Goal: Transaction & Acquisition: Purchase product/service

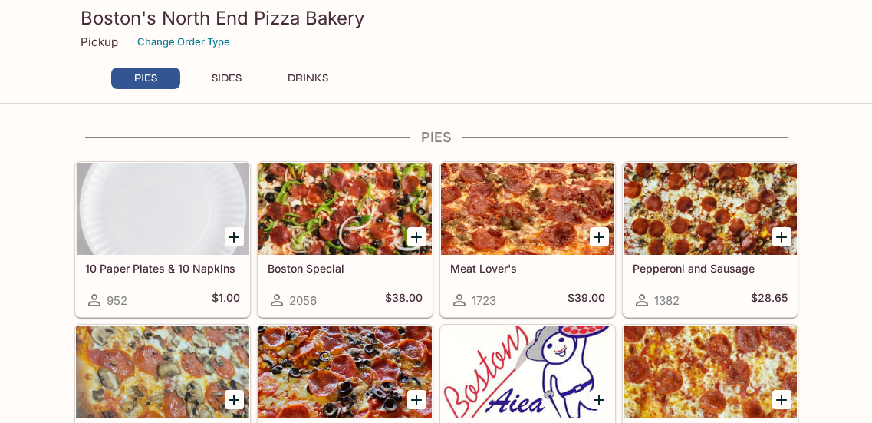
click at [599, 239] on icon "Add Meat Lover's" at bounding box center [599, 237] width 11 height 11
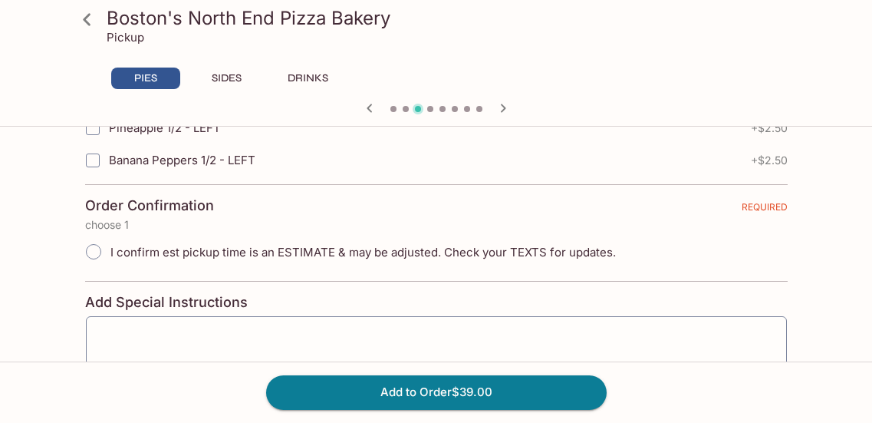
scroll to position [3605, 0]
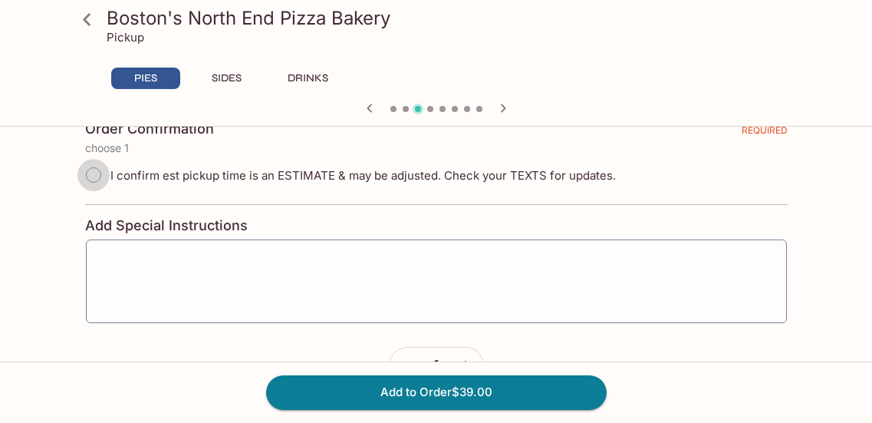
click at [93, 175] on input "I confirm est pickup time is an ESTIMATE & may be adjusted. Check your TEXTS fo…" at bounding box center [93, 175] width 32 height 32
radio input "true"
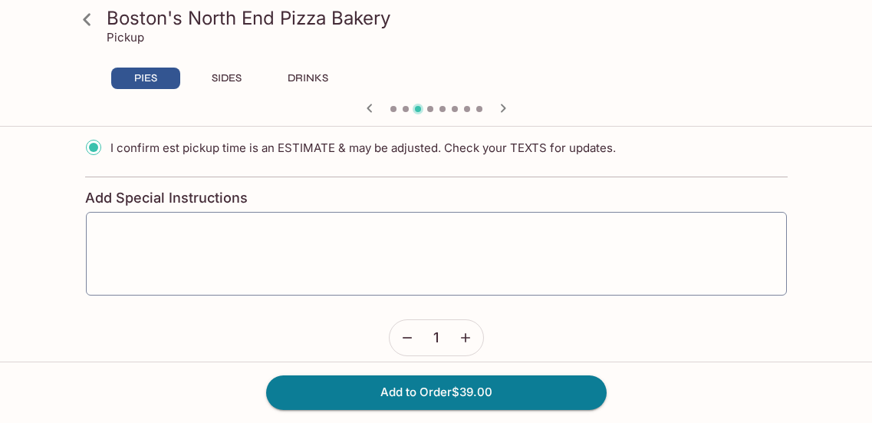
scroll to position [3650, 0]
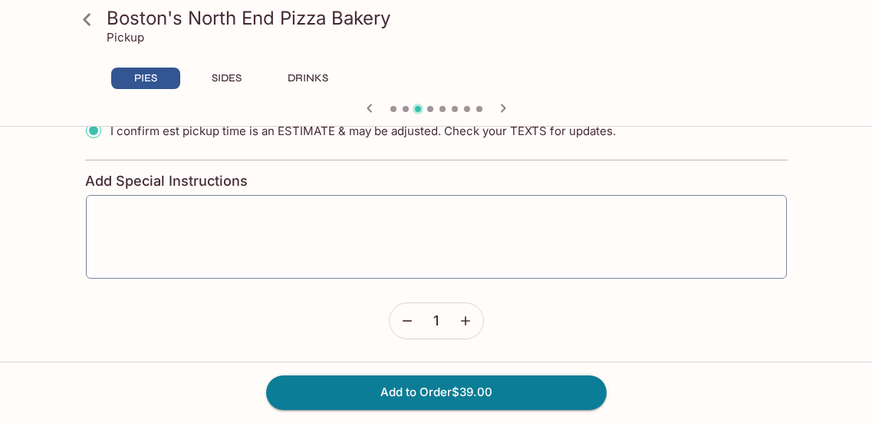
click at [464, 320] on icon "button" at bounding box center [465, 321] width 9 height 9
click at [451, 394] on button "Add to Order $117.00" at bounding box center [436, 392] width 341 height 34
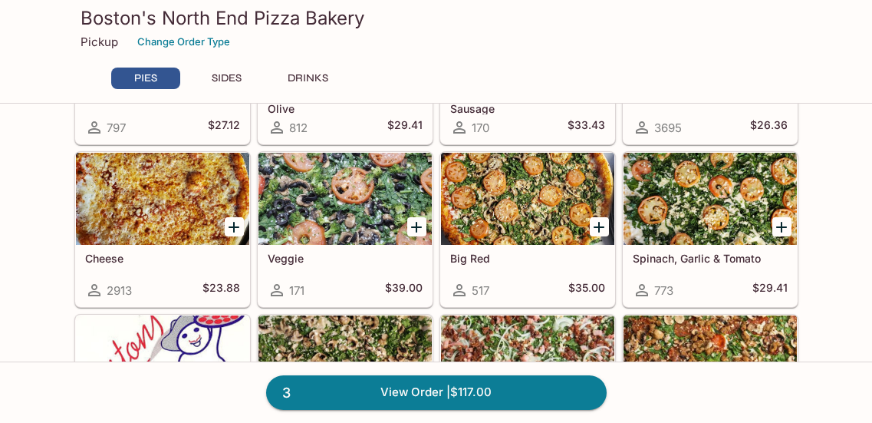
scroll to position [307, 0]
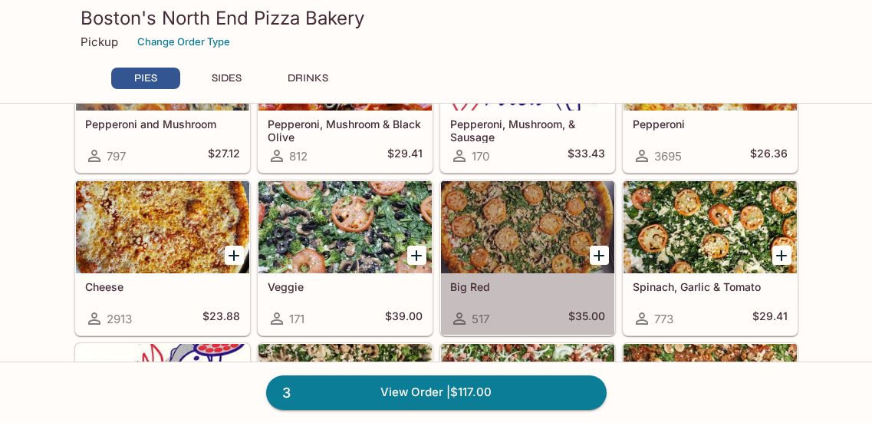
click at [512, 230] on div at bounding box center [527, 227] width 173 height 92
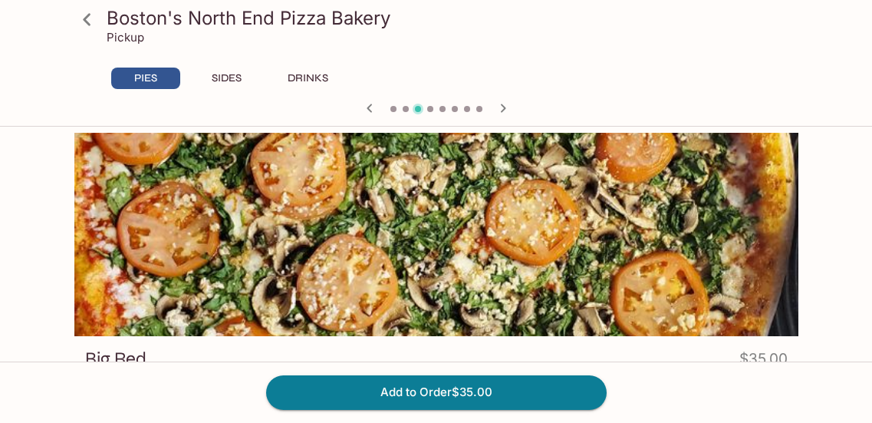
scroll to position [77, 0]
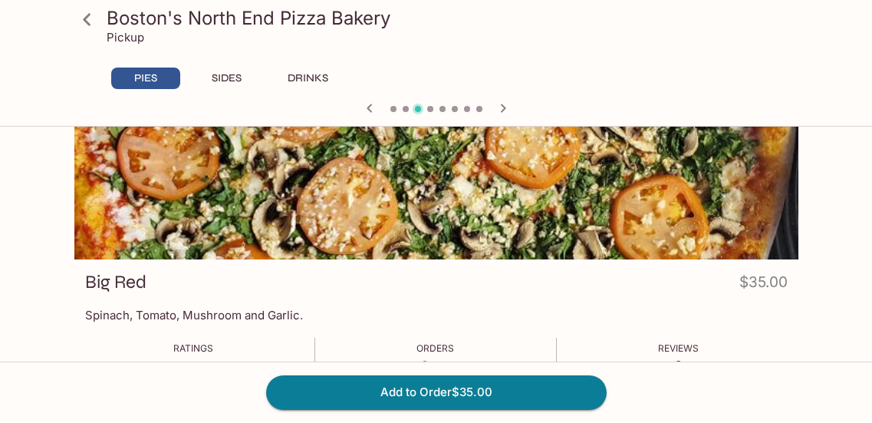
click at [81, 21] on icon at bounding box center [87, 19] width 27 height 27
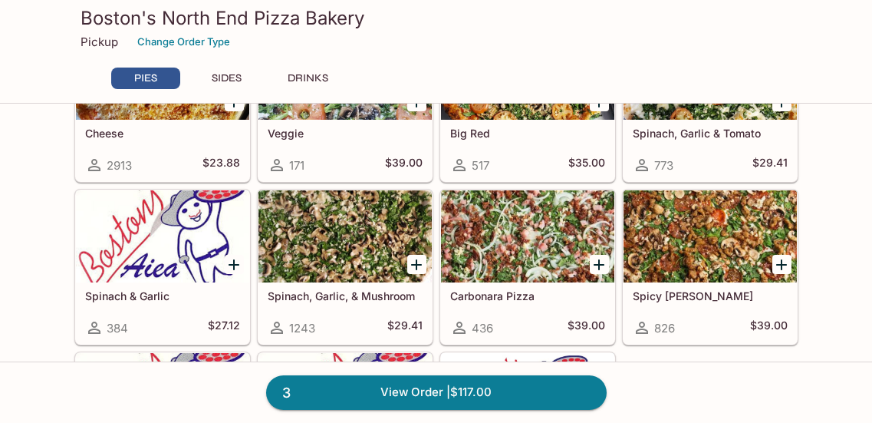
scroll to position [307, 0]
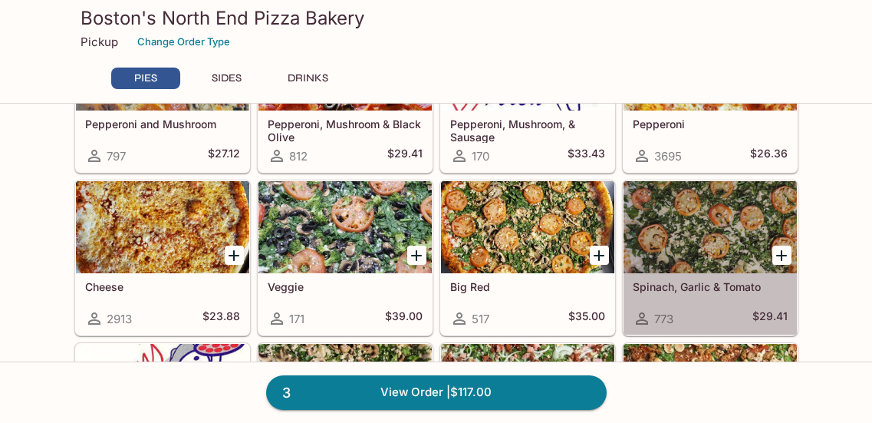
click at [693, 230] on div at bounding box center [710, 227] width 173 height 92
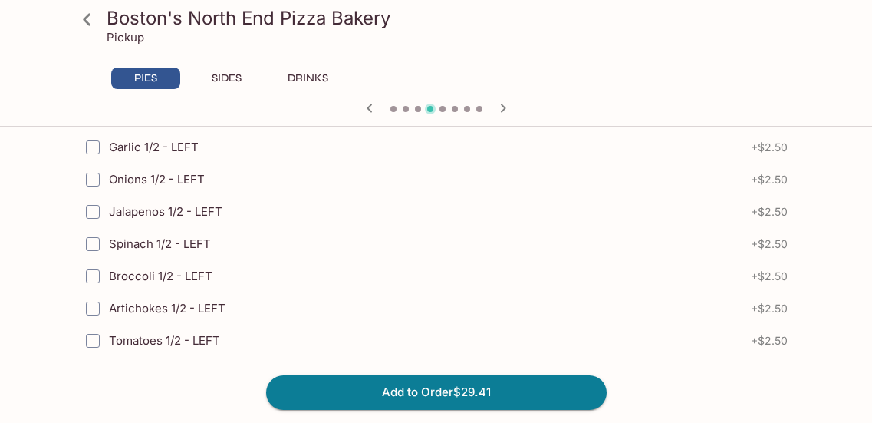
scroll to position [3650, 0]
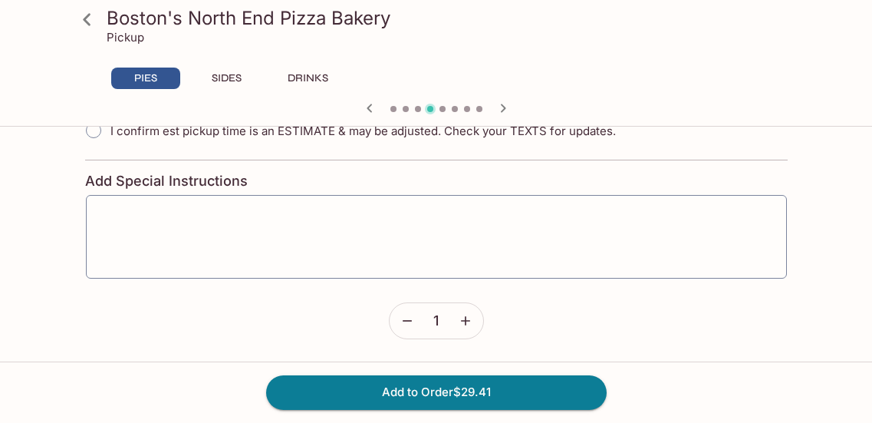
click at [469, 319] on icon "button" at bounding box center [465, 320] width 15 height 15
click at [443, 393] on button "Add to Order $58.82" at bounding box center [436, 392] width 341 height 34
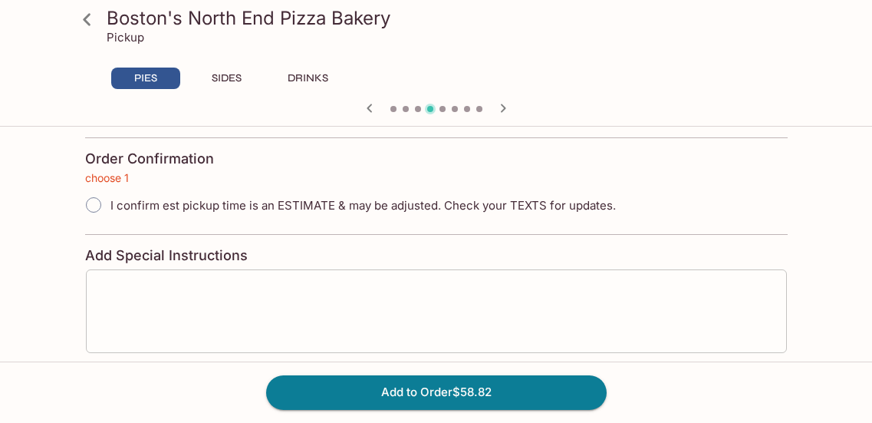
scroll to position [3574, 0]
click at [94, 207] on input "I confirm est pickup time is an ESTIMATE & may be adjusted. Check your TEXTS fo…" at bounding box center [93, 206] width 32 height 32
click at [97, 208] on input "I confirm est pickup time is an ESTIMATE & may be adjusted. Check your TEXTS fo…" at bounding box center [93, 206] width 32 height 32
radio input "true"
click at [416, 394] on button "Add to Order $35.00" at bounding box center [436, 392] width 341 height 34
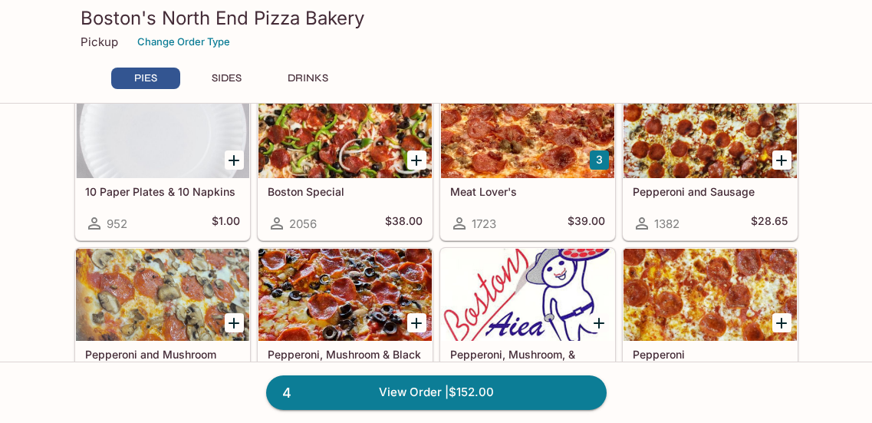
scroll to position [153, 0]
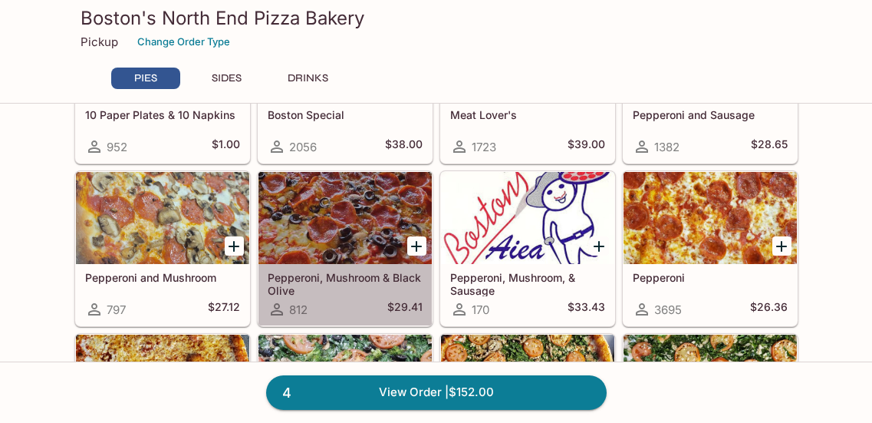
click at [351, 216] on div at bounding box center [345, 218] width 173 height 92
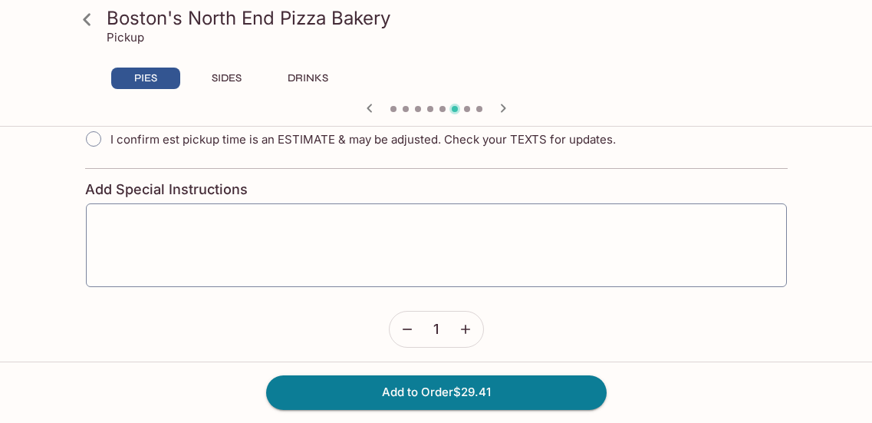
scroll to position [3650, 0]
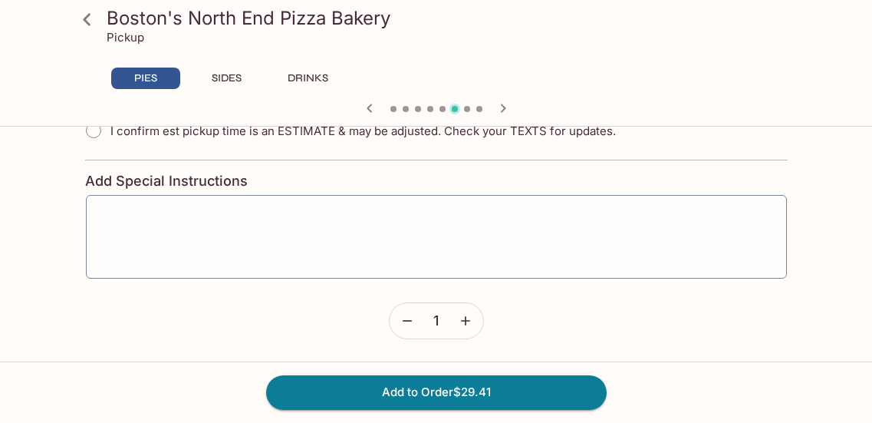
click at [100, 129] on input "I confirm est pickup time is an ESTIMATE & may be adjusted. Check your TEXTS fo…" at bounding box center [93, 130] width 32 height 32
click at [465, 318] on icon "button" at bounding box center [465, 321] width 9 height 9
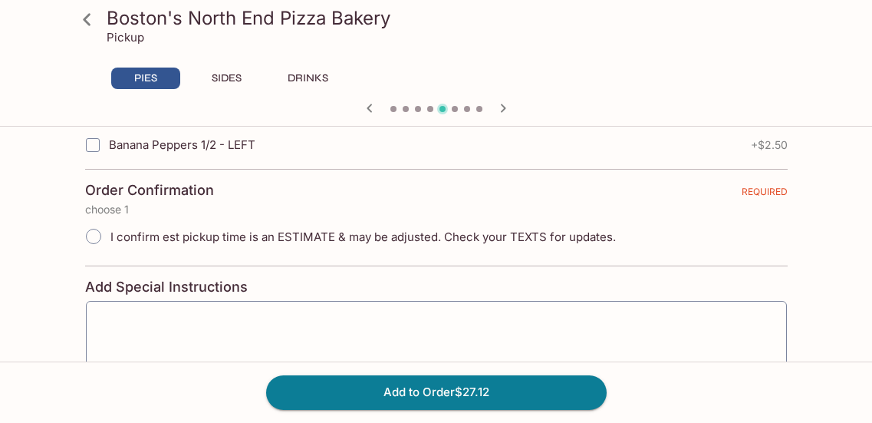
scroll to position [3496, 0]
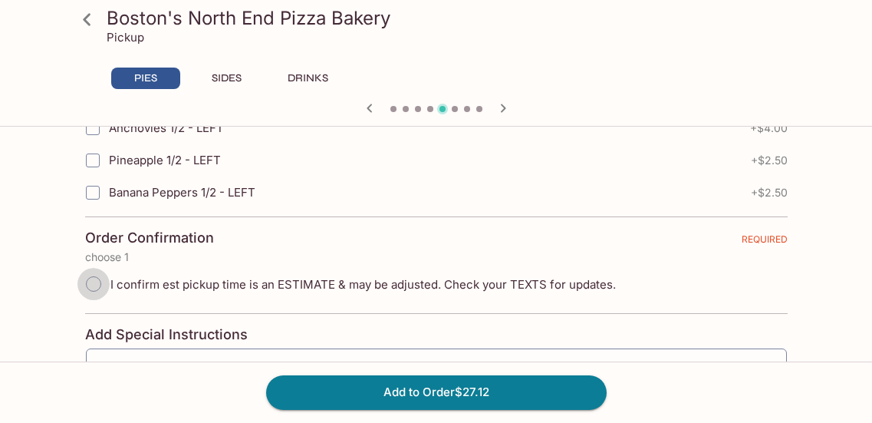
click at [95, 285] on input "I confirm est pickup time is an ESTIMATE & may be adjusted. Check your TEXTS fo…" at bounding box center [93, 284] width 32 height 32
radio input "true"
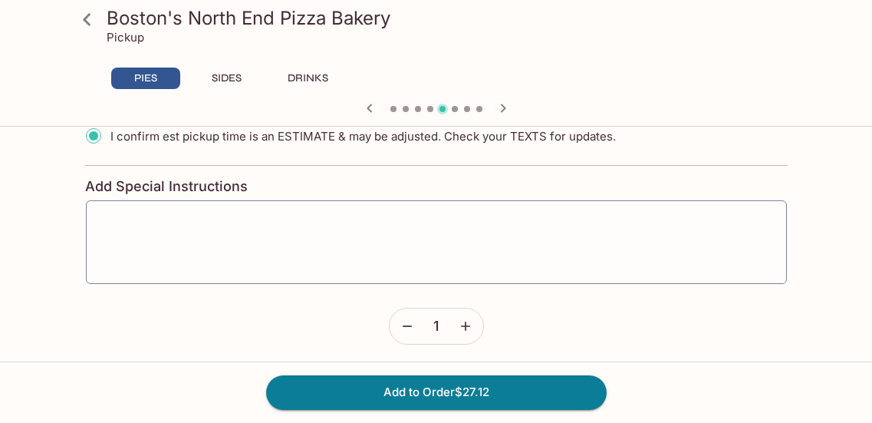
scroll to position [3650, 0]
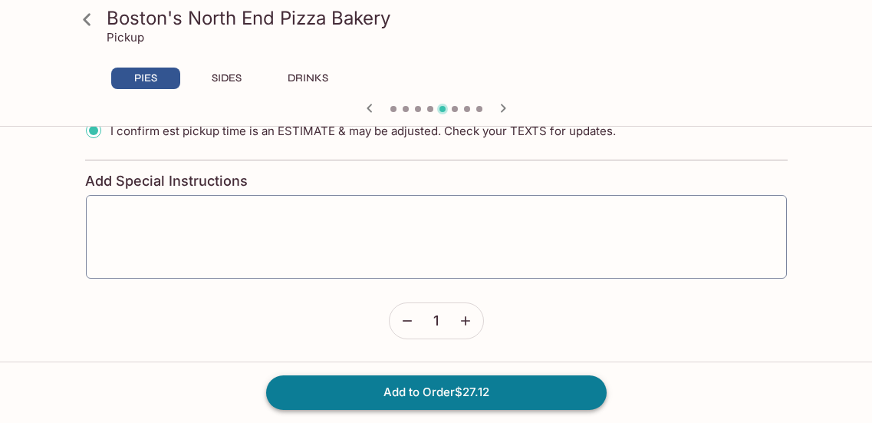
click at [467, 398] on button "Add to Order $27.12" at bounding box center [436, 392] width 341 height 34
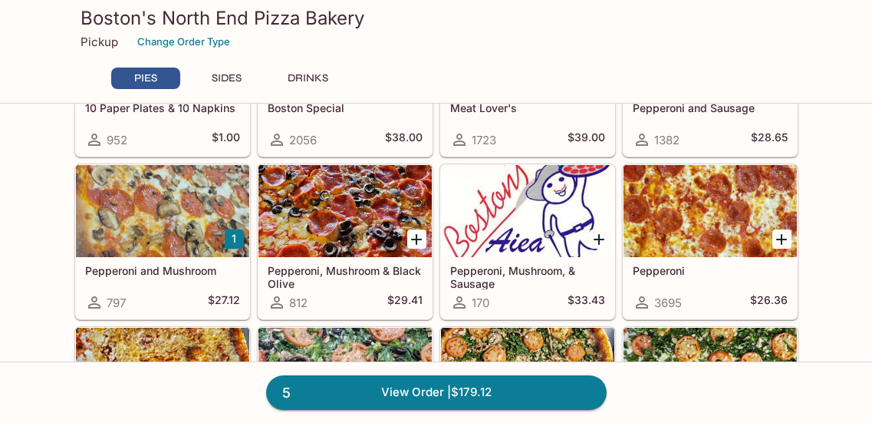
scroll to position [153, 0]
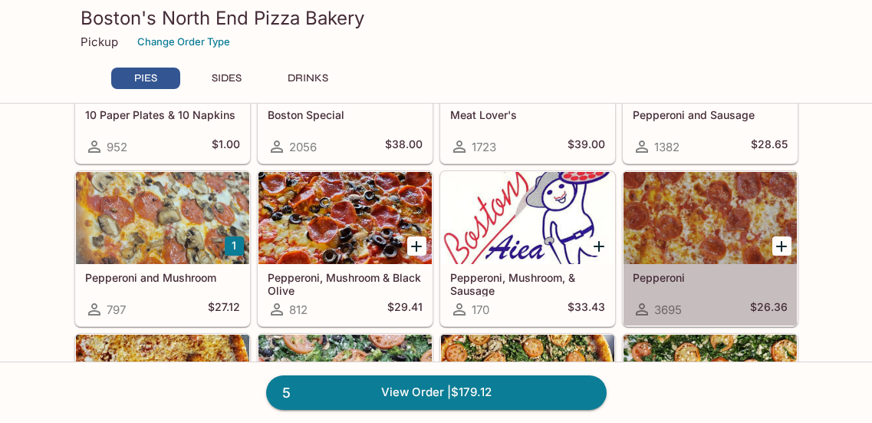
click at [694, 228] on div at bounding box center [710, 218] width 173 height 92
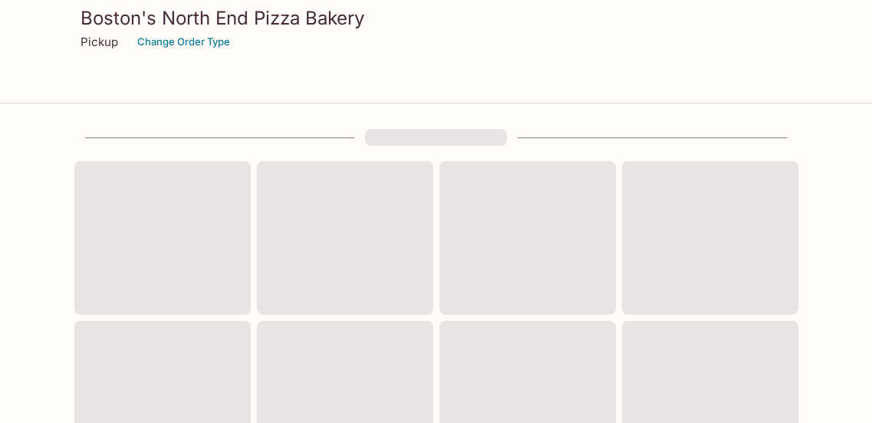
scroll to position [153, 0]
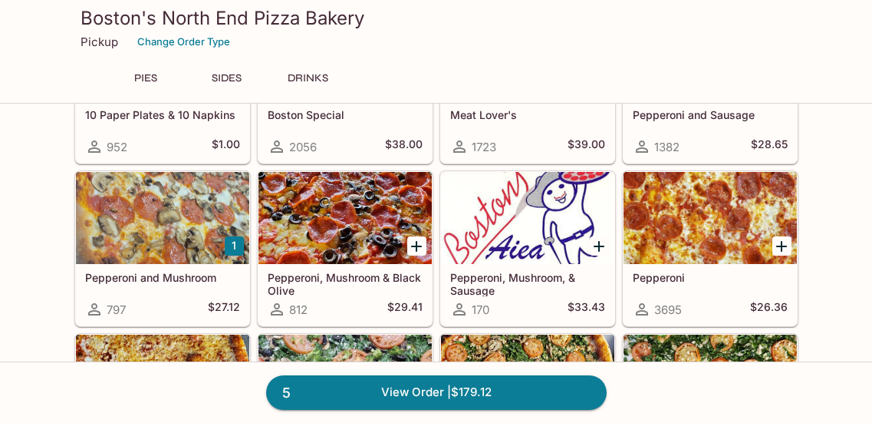
click at [784, 248] on icon "Add Pepperoni" at bounding box center [781, 246] width 18 height 18
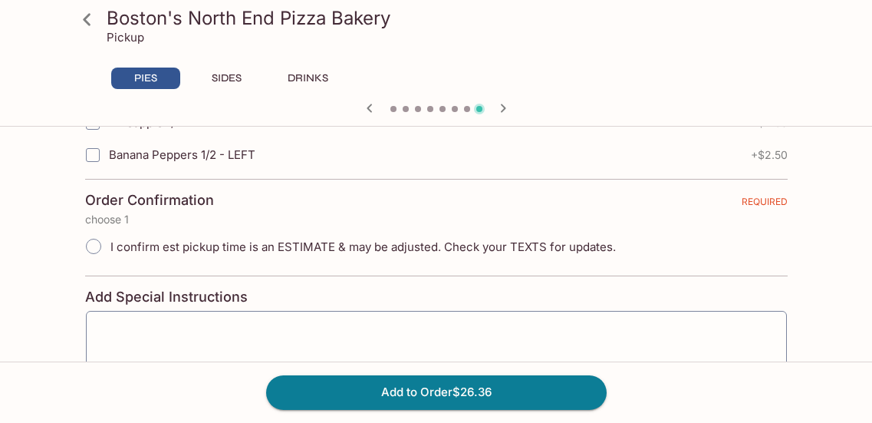
scroll to position [3605, 0]
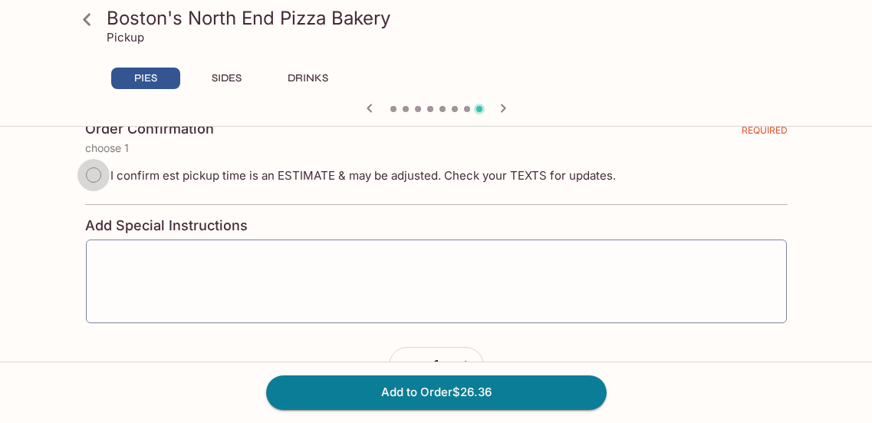
click at [92, 179] on input "I confirm est pickup time is an ESTIMATE & may be adjusted. Check your TEXTS fo…" at bounding box center [93, 175] width 32 height 32
radio input "true"
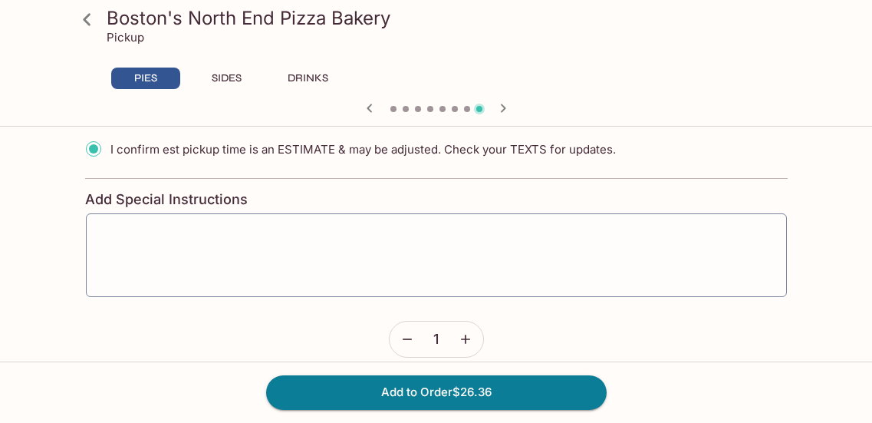
scroll to position [3650, 0]
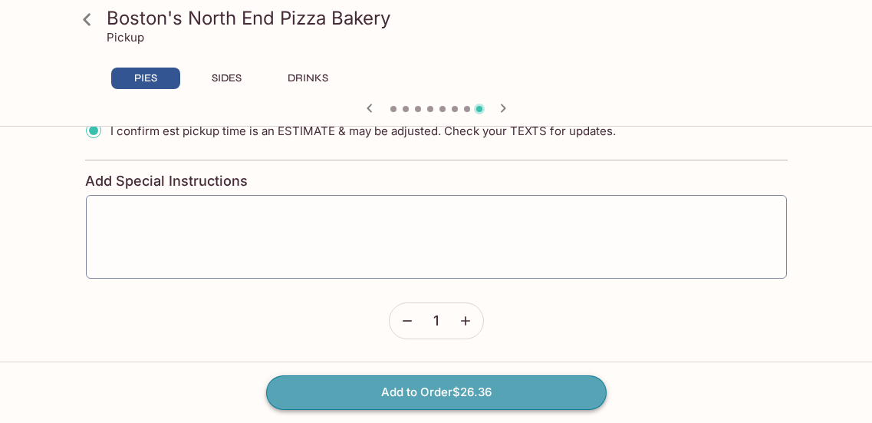
click at [459, 397] on button "Add to Order $26.36" at bounding box center [436, 392] width 341 height 34
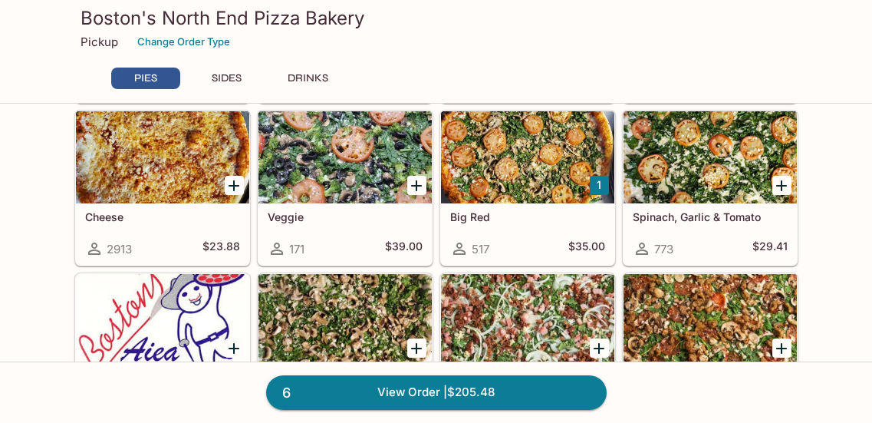
scroll to position [384, 0]
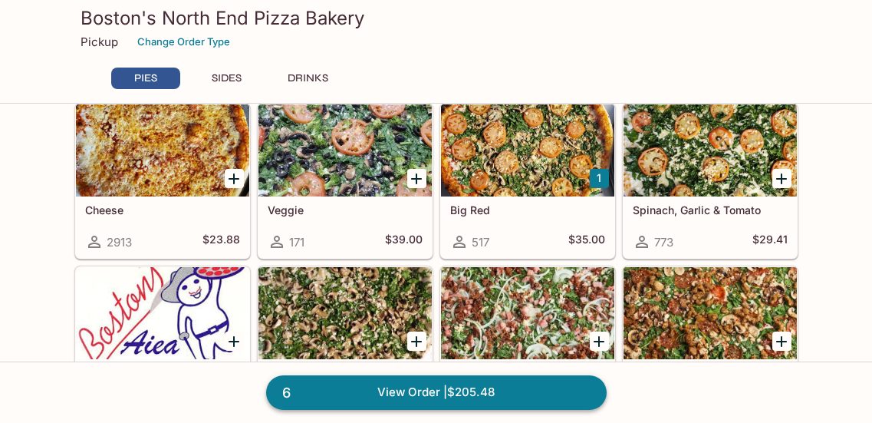
click at [413, 390] on link "6 View Order | $205.48" at bounding box center [436, 392] width 341 height 34
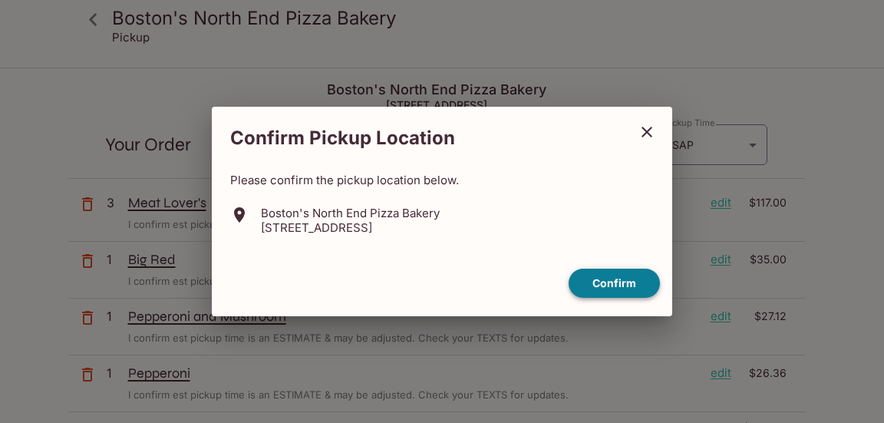
click at [619, 285] on button "Confirm" at bounding box center [613, 283] width 91 height 30
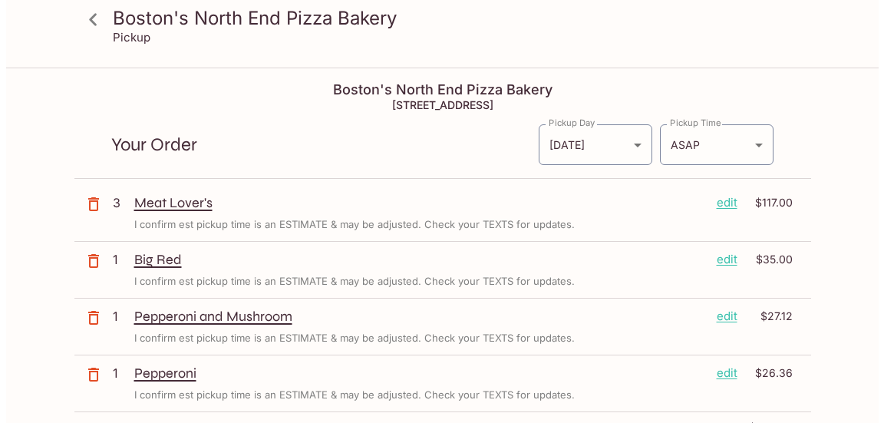
scroll to position [77, 0]
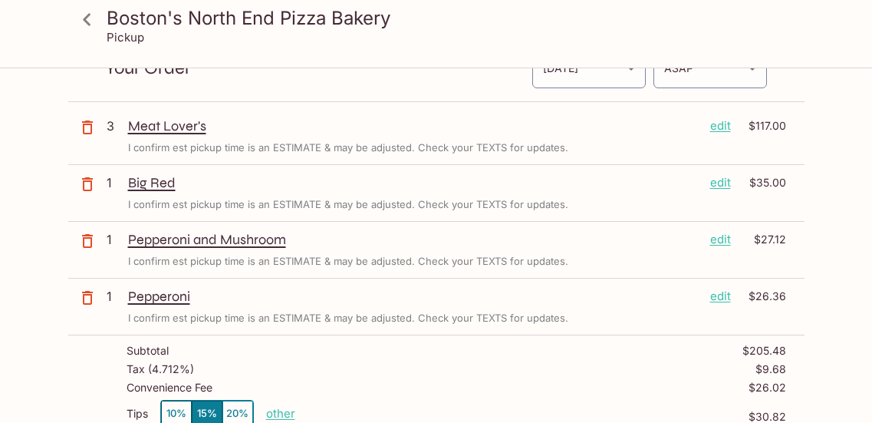
click at [723, 185] on p "edit" at bounding box center [720, 182] width 21 height 17
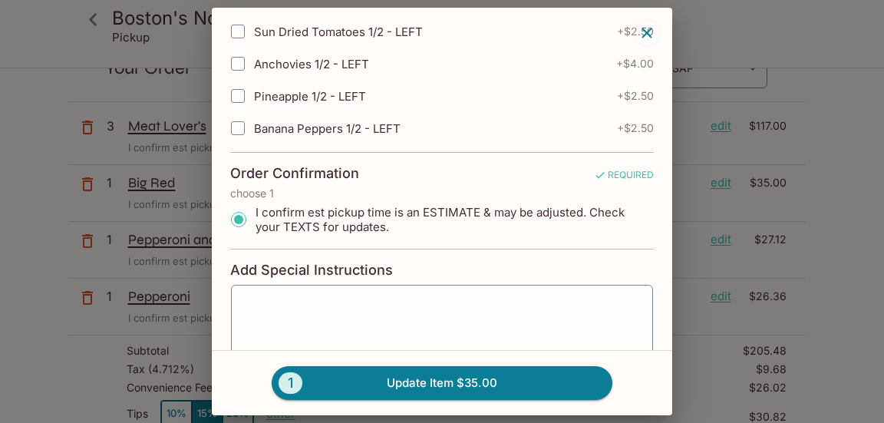
scroll to position [3374, 0]
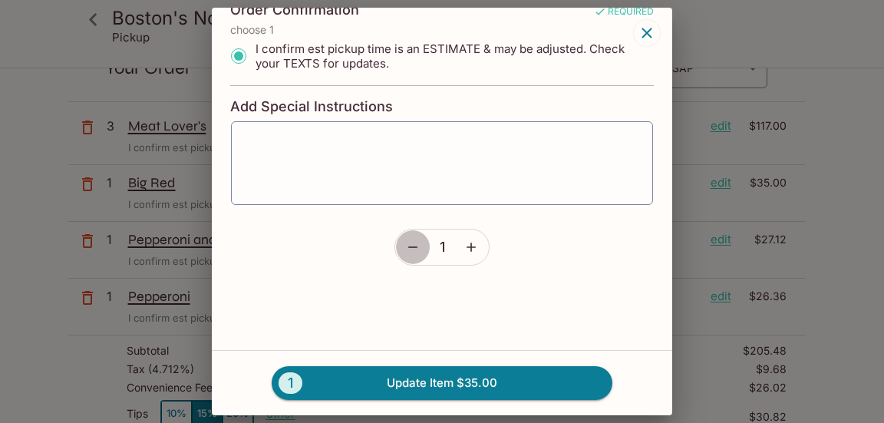
click at [410, 247] on icon "button" at bounding box center [412, 247] width 9 height 2
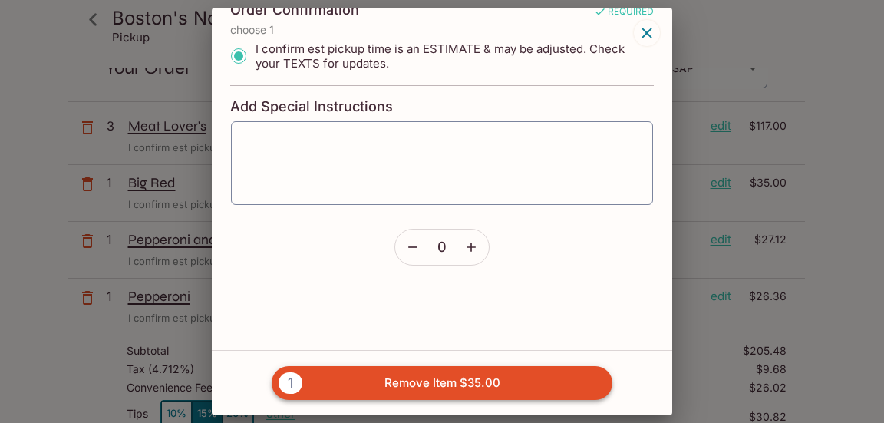
click at [436, 384] on button "1 Remove Item $35.00" at bounding box center [442, 383] width 341 height 34
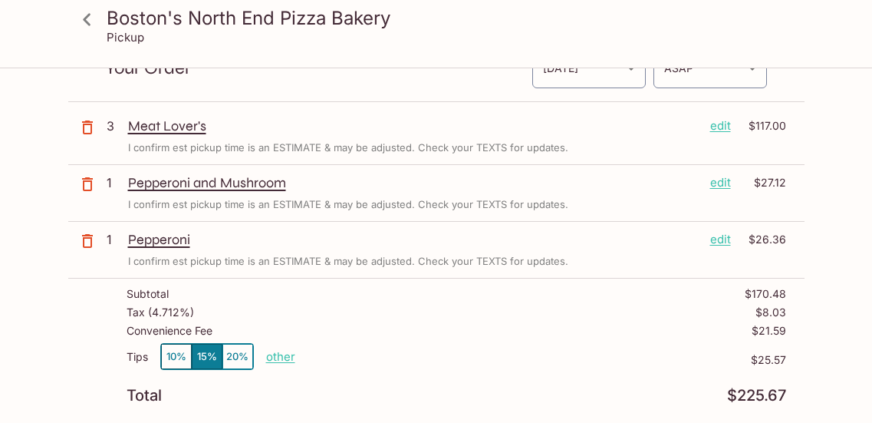
click at [717, 184] on p "edit" at bounding box center [720, 182] width 21 height 17
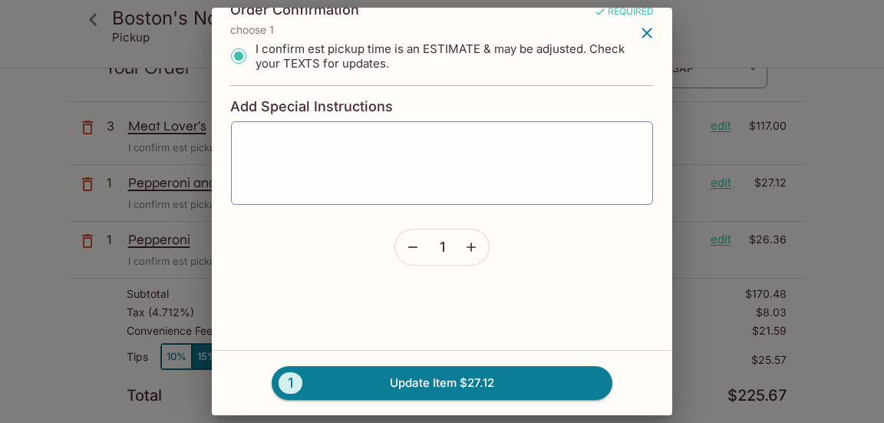
click at [408, 250] on icon "button" at bounding box center [412, 246] width 15 height 15
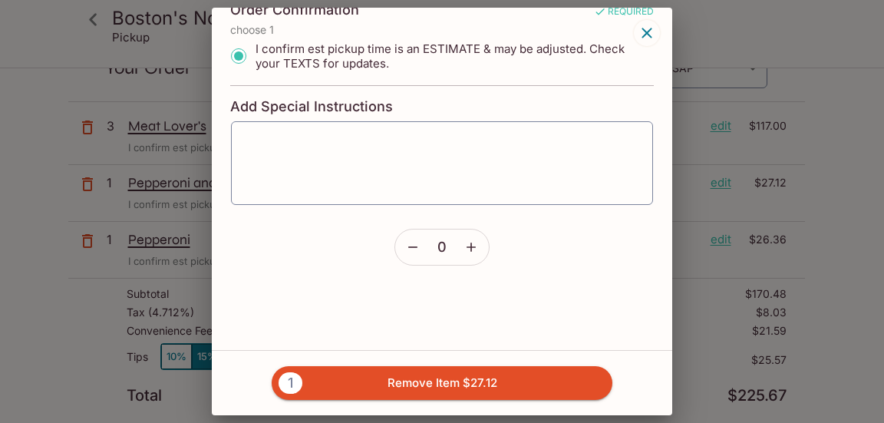
click at [400, 384] on button "1 Remove Item $27.12" at bounding box center [442, 383] width 341 height 34
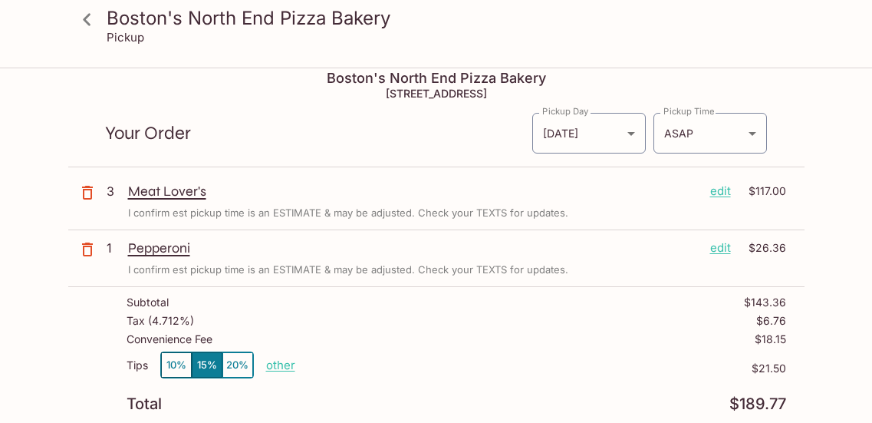
scroll to position [0, 0]
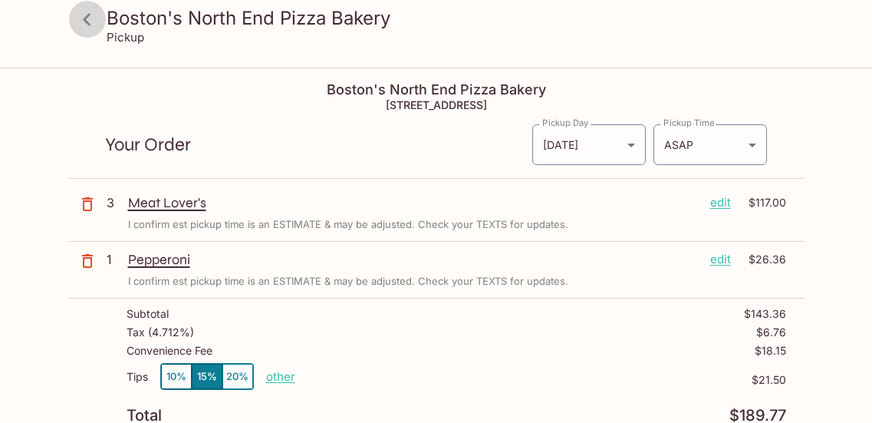
click at [93, 25] on icon at bounding box center [87, 19] width 27 height 27
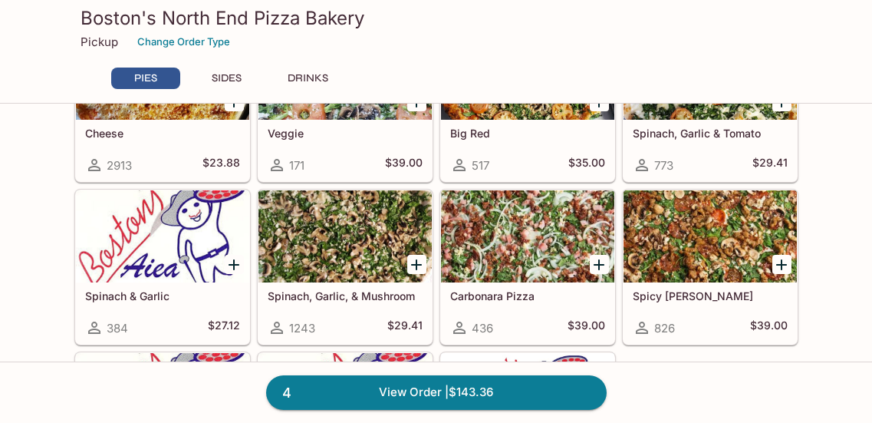
scroll to position [384, 0]
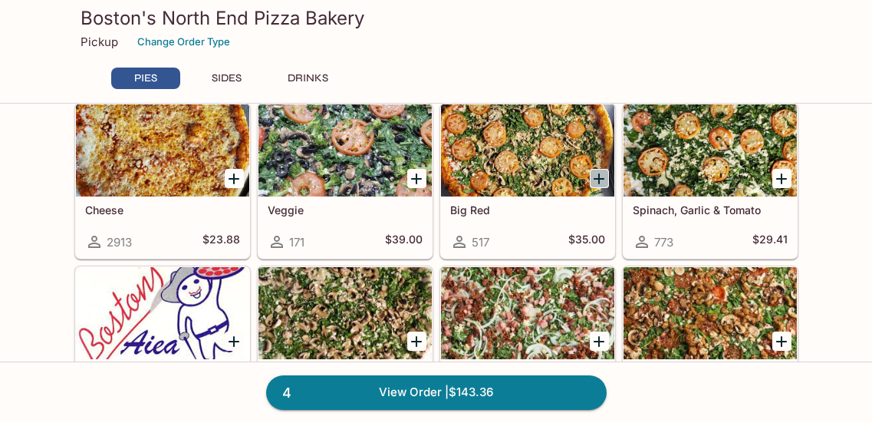
click at [600, 179] on icon "Add Big Red" at bounding box center [599, 179] width 18 height 18
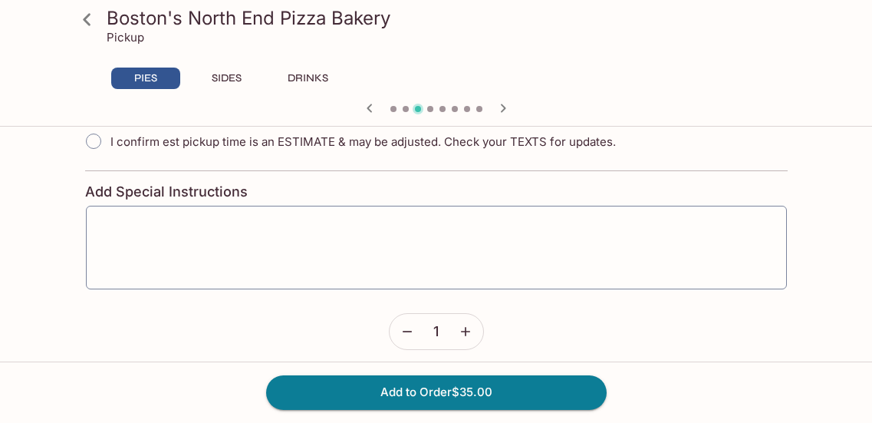
scroll to position [3650, 0]
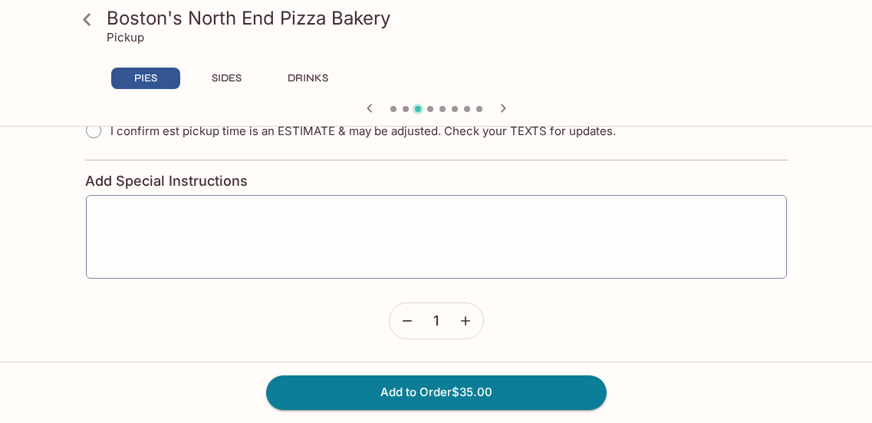
click at [458, 322] on icon "button" at bounding box center [465, 320] width 15 height 15
click at [455, 397] on button "Add to Order $70.00" at bounding box center [436, 392] width 341 height 34
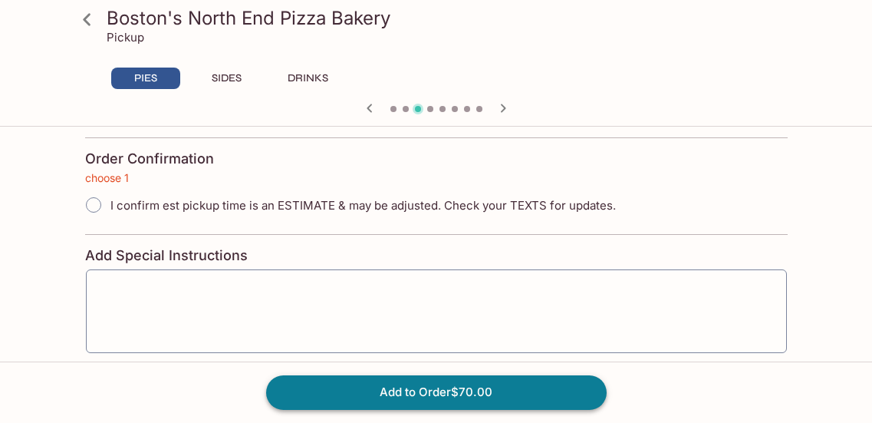
scroll to position [3574, 0]
click at [93, 205] on input "I confirm est pickup time is an ESTIMATE & may be adjusted. Check your TEXTS fo…" at bounding box center [93, 206] width 32 height 32
radio input "true"
click at [430, 410] on div "Add to Order $70.00" at bounding box center [436, 391] width 872 height 61
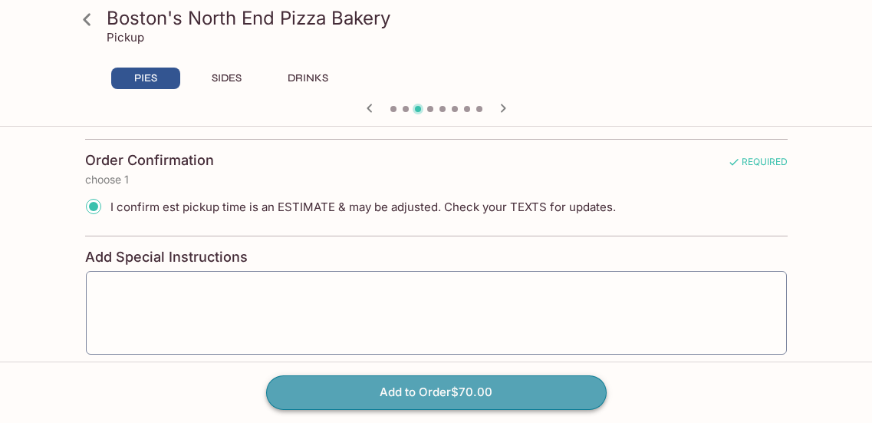
click at [433, 396] on button "Add to Order $70.00" at bounding box center [436, 392] width 341 height 34
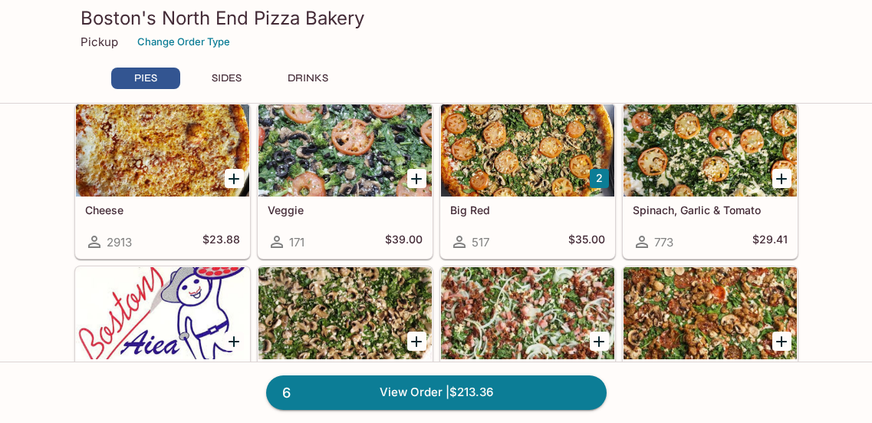
scroll to position [537, 0]
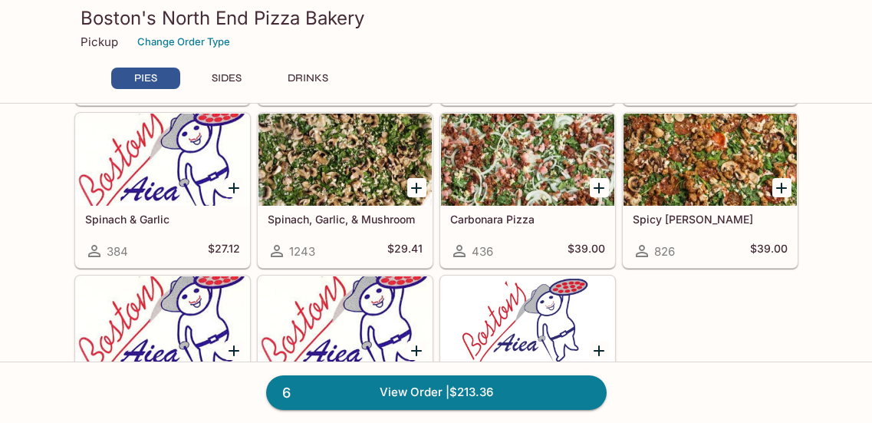
click at [519, 176] on div at bounding box center [527, 160] width 173 height 92
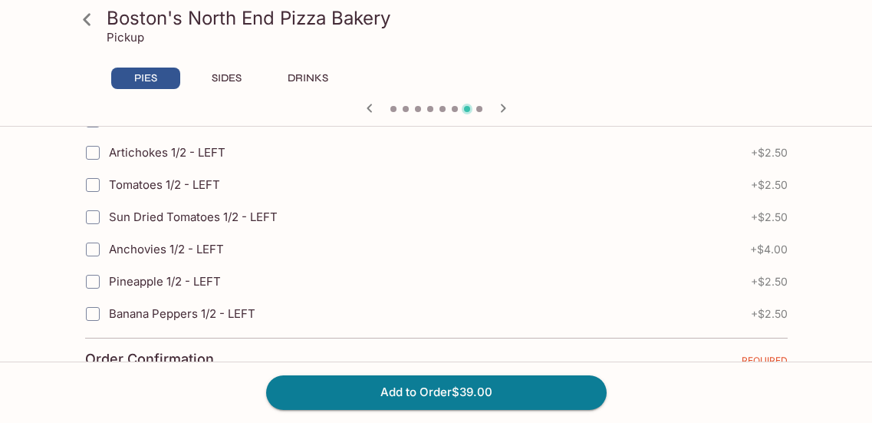
scroll to position [3650, 0]
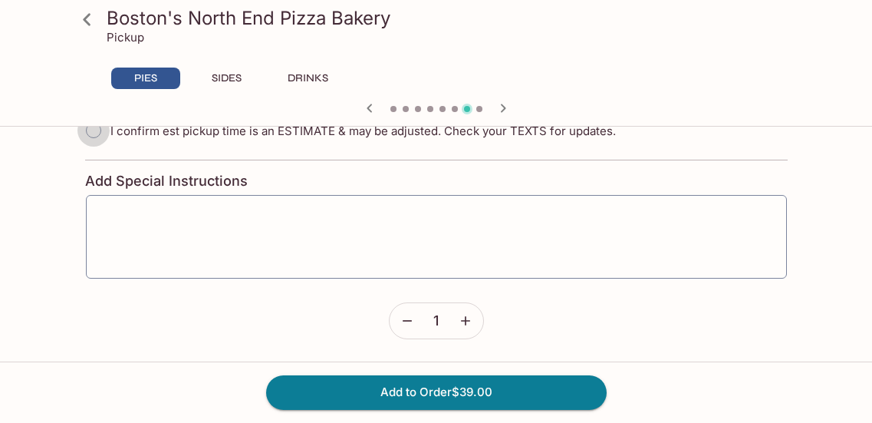
click at [93, 133] on input "I confirm est pickup time is an ESTIMATE & may be adjusted. Check your TEXTS fo…" at bounding box center [93, 130] width 32 height 32
radio input "true"
click at [466, 321] on icon "button" at bounding box center [465, 321] width 9 height 9
click at [443, 394] on button "Add to Order $78.00" at bounding box center [436, 392] width 341 height 34
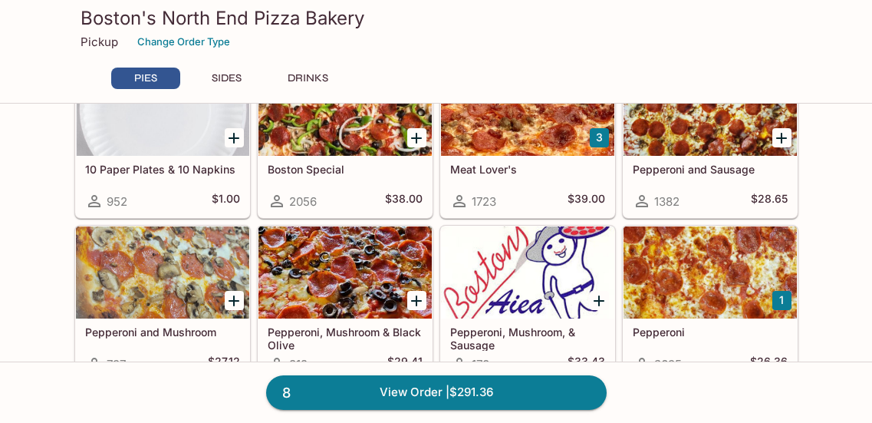
scroll to position [153, 0]
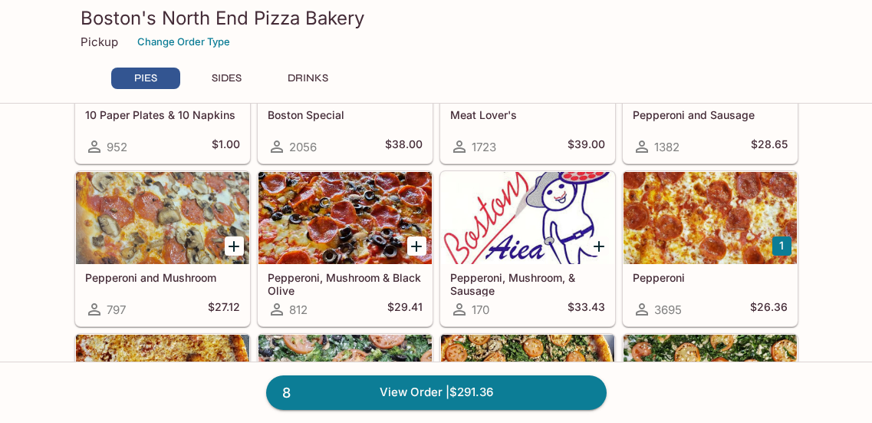
click at [777, 242] on button "1" at bounding box center [781, 245] width 19 height 19
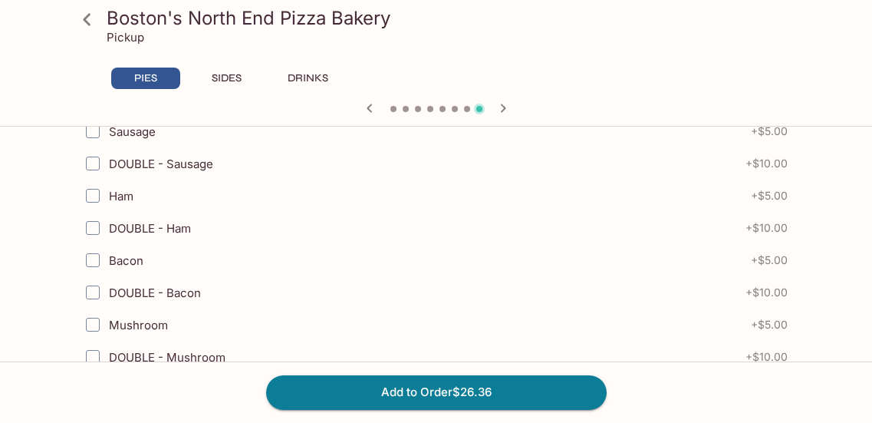
scroll to position [460, 0]
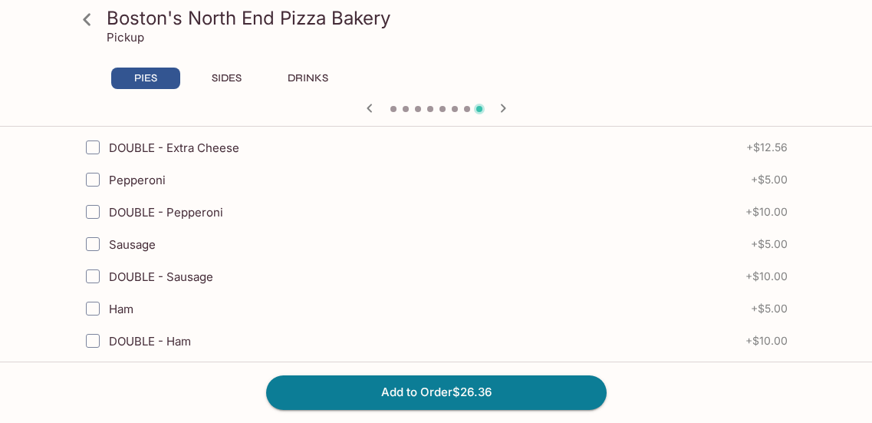
click at [89, 25] on icon at bounding box center [87, 19] width 8 height 12
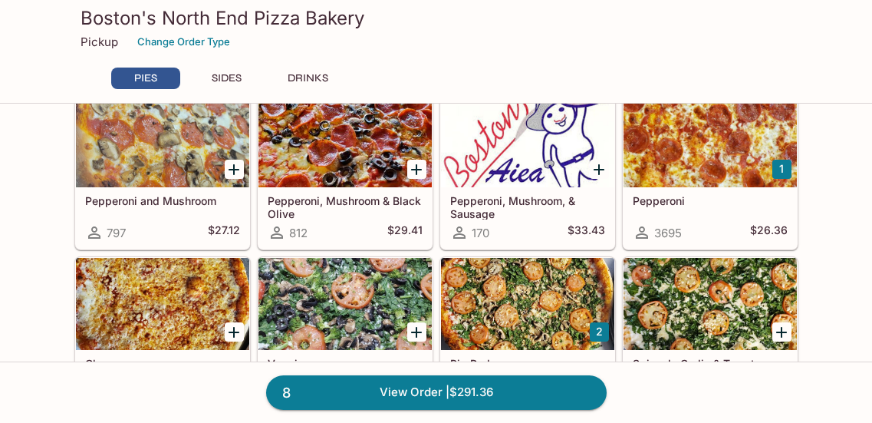
scroll to position [307, 0]
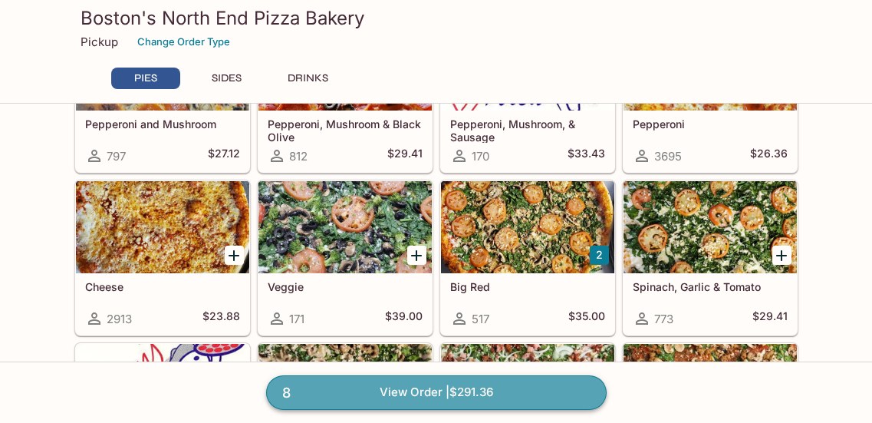
click at [440, 397] on link "8 View Order | $291.36" at bounding box center [436, 392] width 341 height 34
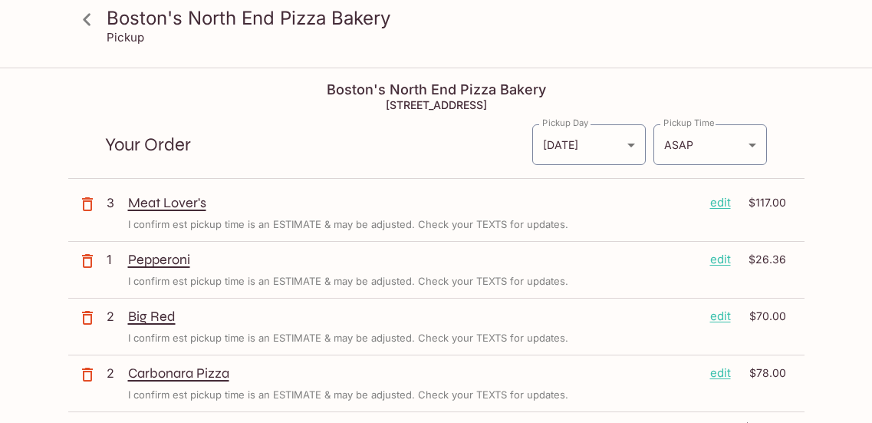
click at [720, 265] on p "edit" at bounding box center [720, 259] width 21 height 17
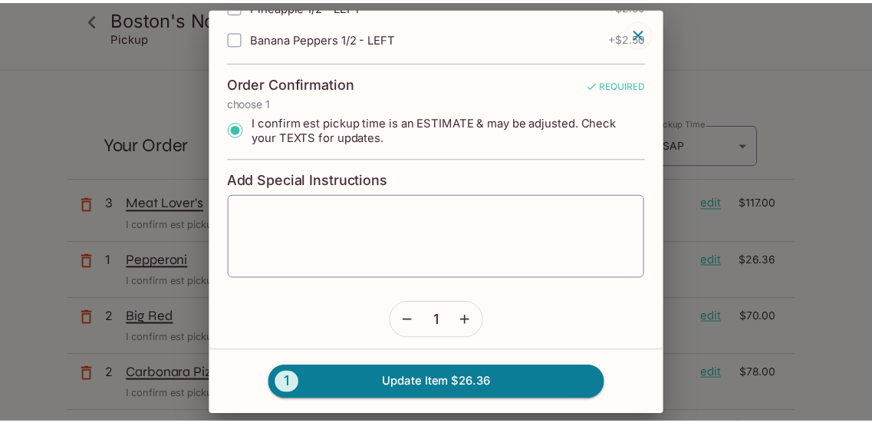
scroll to position [3374, 0]
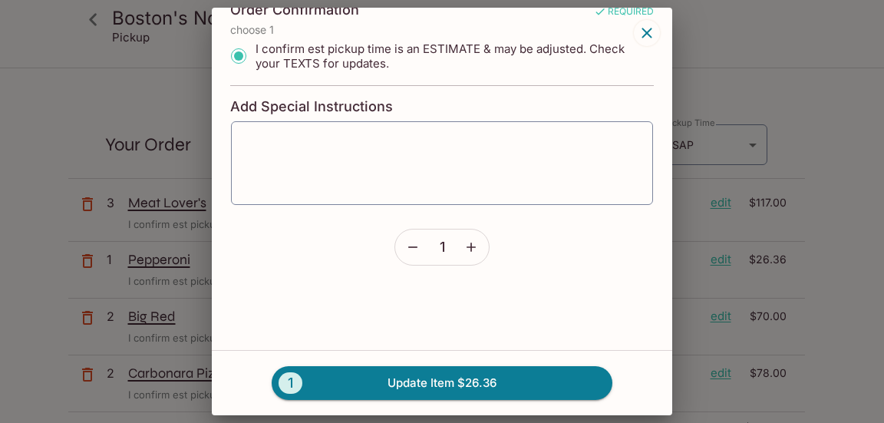
click at [405, 243] on icon "button" at bounding box center [412, 246] width 15 height 15
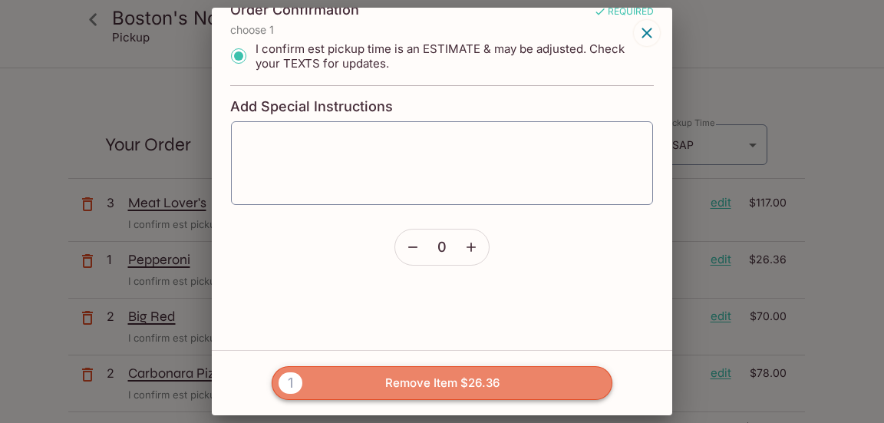
click at [437, 378] on button "1 Remove Item $26.36" at bounding box center [442, 383] width 341 height 34
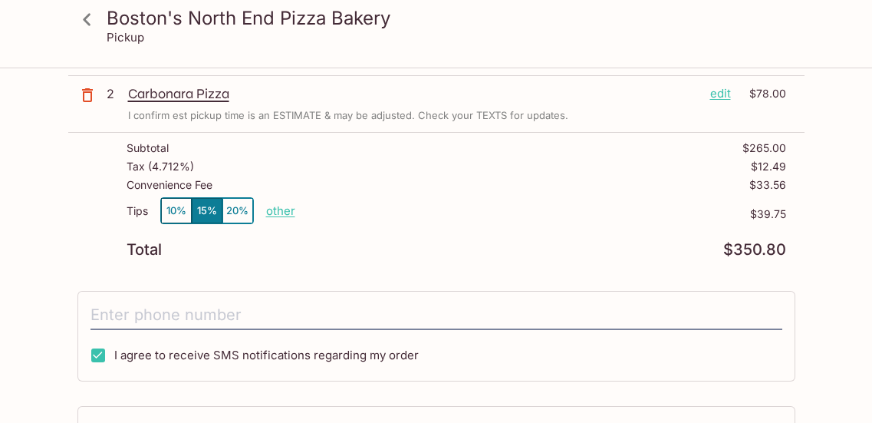
scroll to position [230, 0]
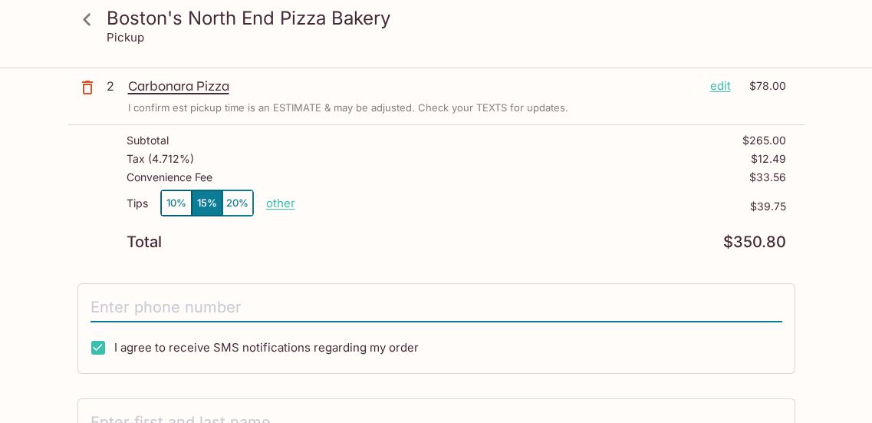
click at [173, 300] on input "tel" at bounding box center [437, 307] width 692 height 29
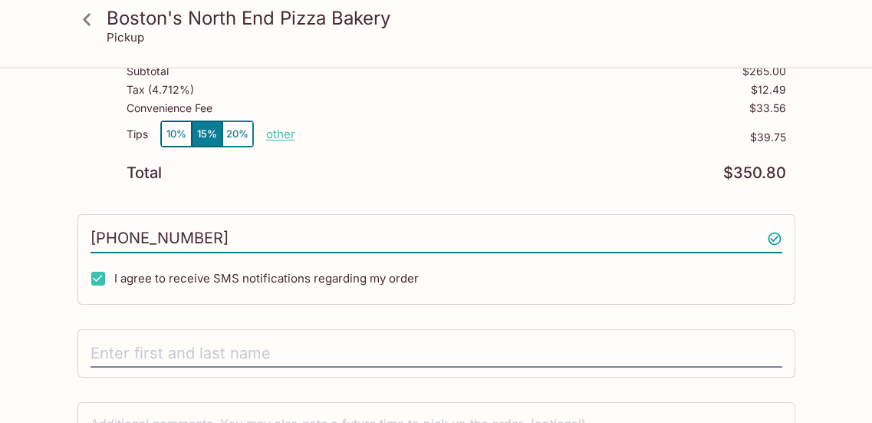
scroll to position [307, 0]
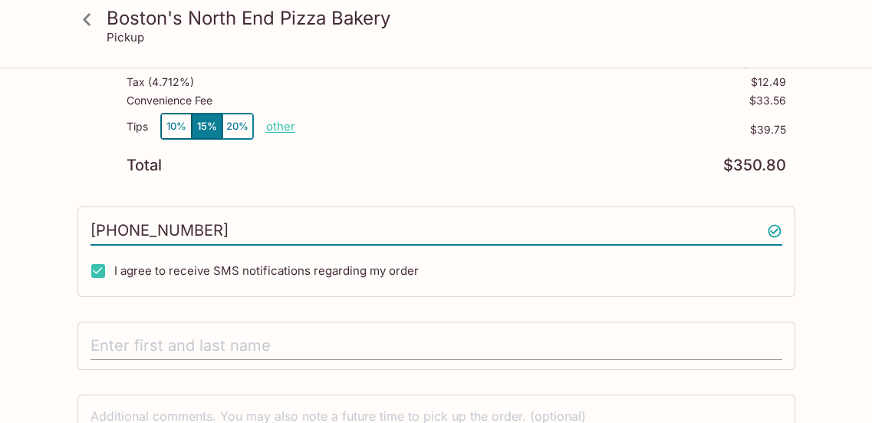
type input "[PHONE_NUMBER]"
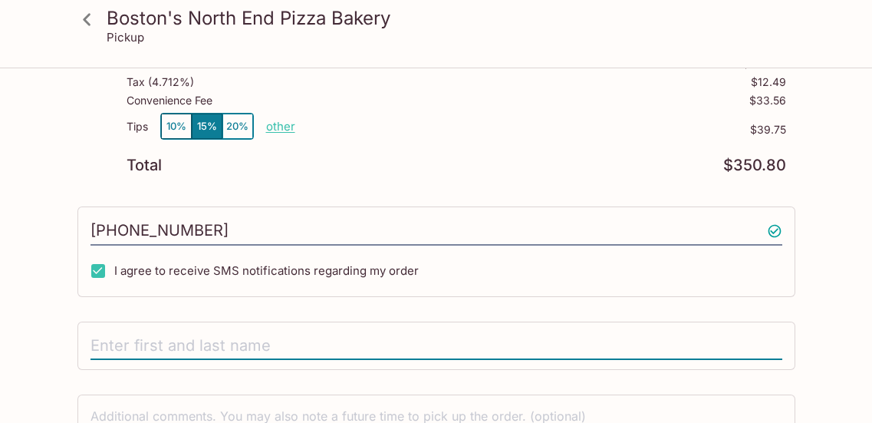
click at [130, 345] on input "text" at bounding box center [437, 345] width 692 height 29
type input "[PERSON_NAME]"
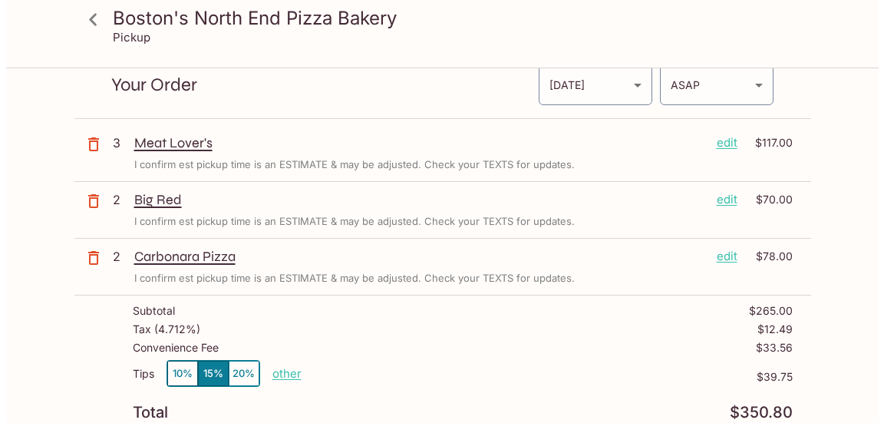
scroll to position [2, 0]
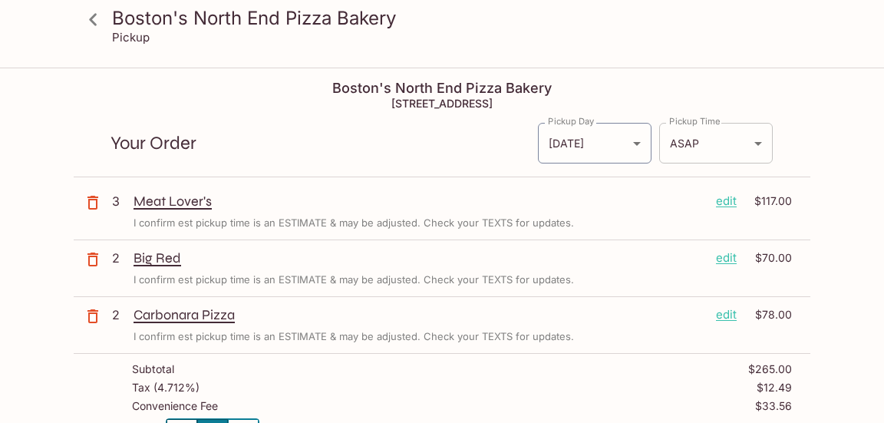
click at [710, 138] on body "Boston's North End Pizza Bakery Pickup Boston's North End Pizza Bakery [STREET_…" at bounding box center [442, 279] width 884 height 423
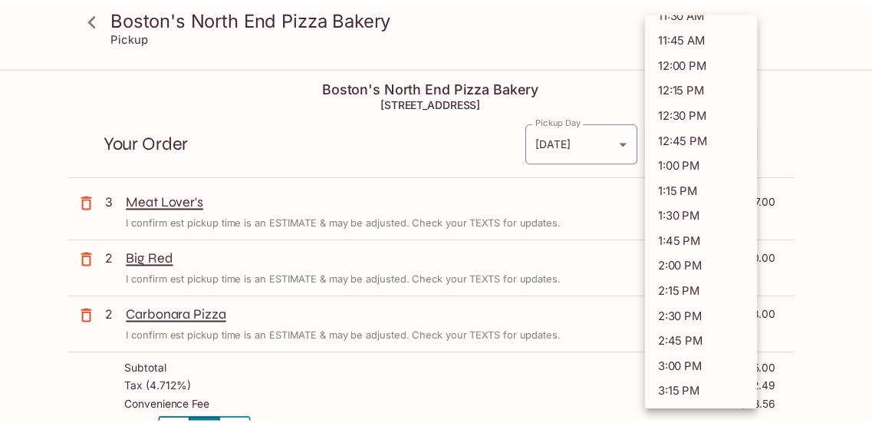
scroll to position [77, 0]
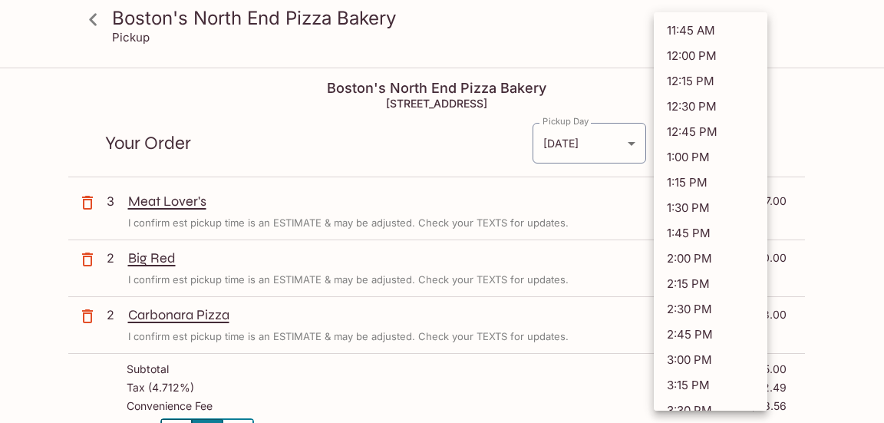
click at [683, 362] on li "3:00 PM" at bounding box center [711, 359] width 114 height 25
type input "[DATE]T01:00:17.000000Z"
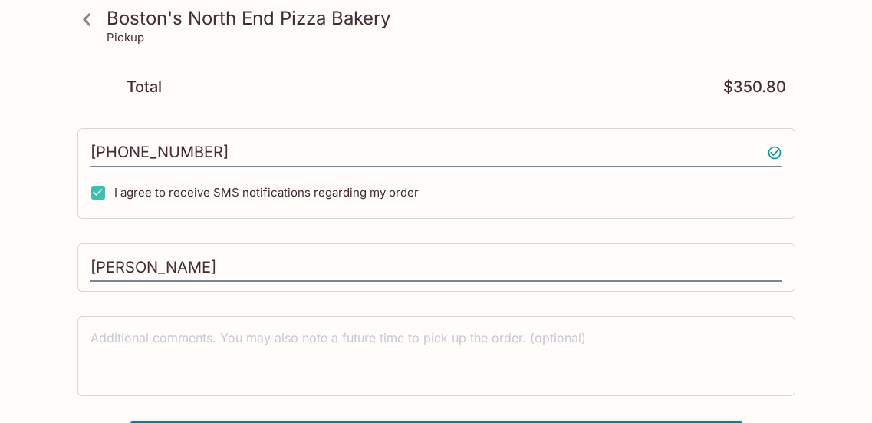
scroll to position [421, 0]
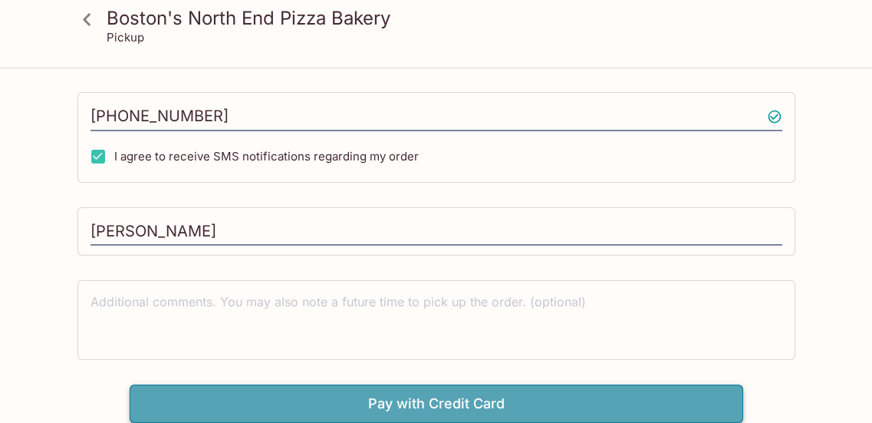
click at [458, 400] on button "Pay with Credit Card" at bounding box center [437, 403] width 614 height 38
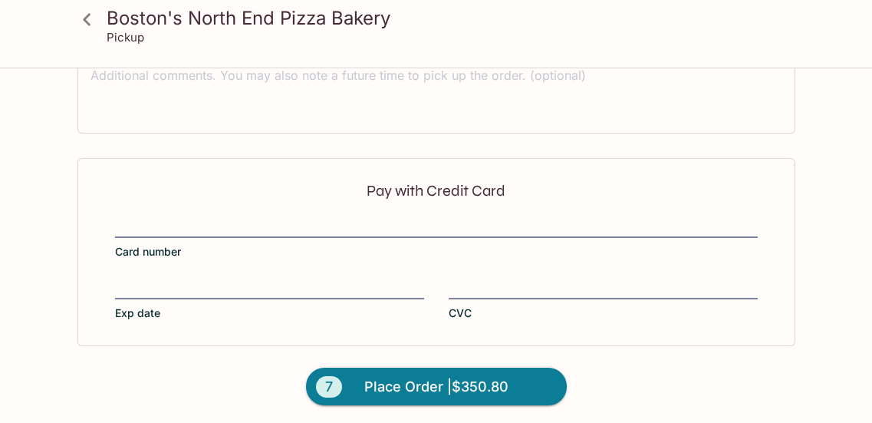
scroll to position [651, 0]
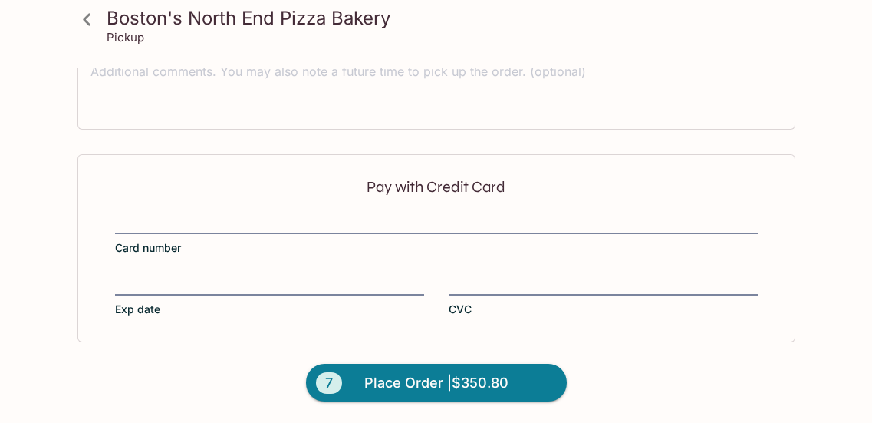
click at [115, 222] on iframe at bounding box center [436, 222] width 643 height 17
click at [404, 389] on span "Place Order | $350.80" at bounding box center [436, 382] width 144 height 25
